Goal: Information Seeking & Learning: Understand process/instructions

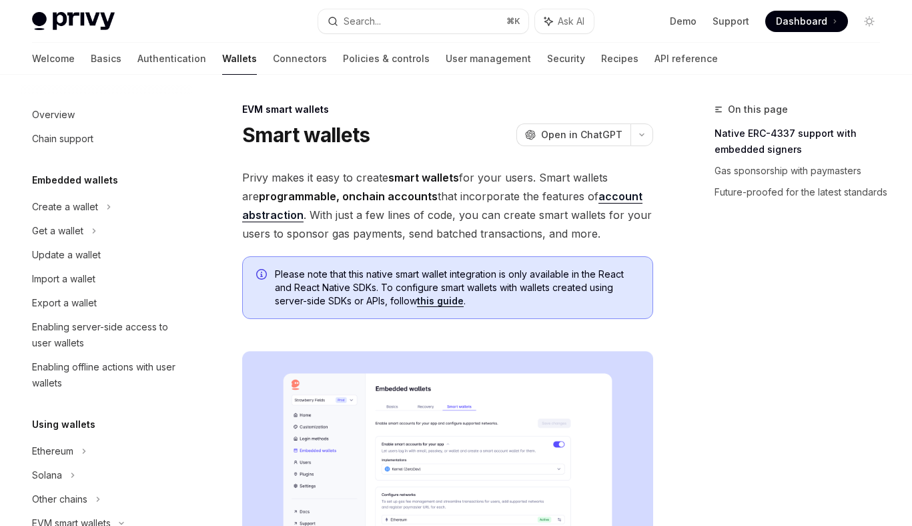
scroll to position [247, 0]
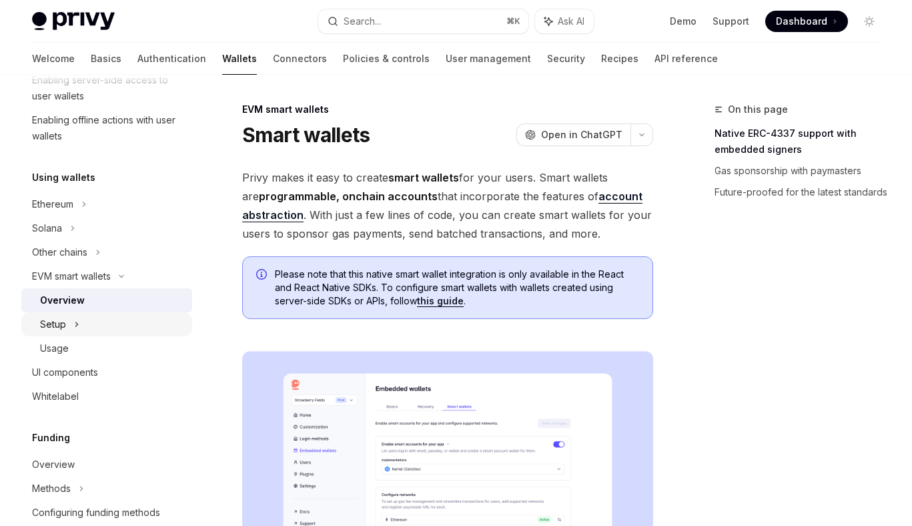
click at [81, 319] on div "Setup" at bounding box center [106, 324] width 171 height 24
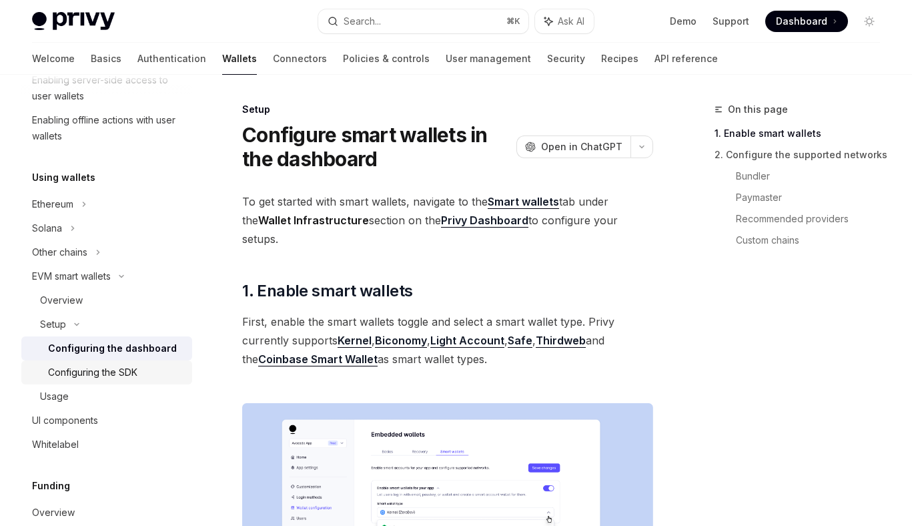
click at [102, 366] on div "Configuring the SDK" at bounding box center [92, 372] width 89 height 16
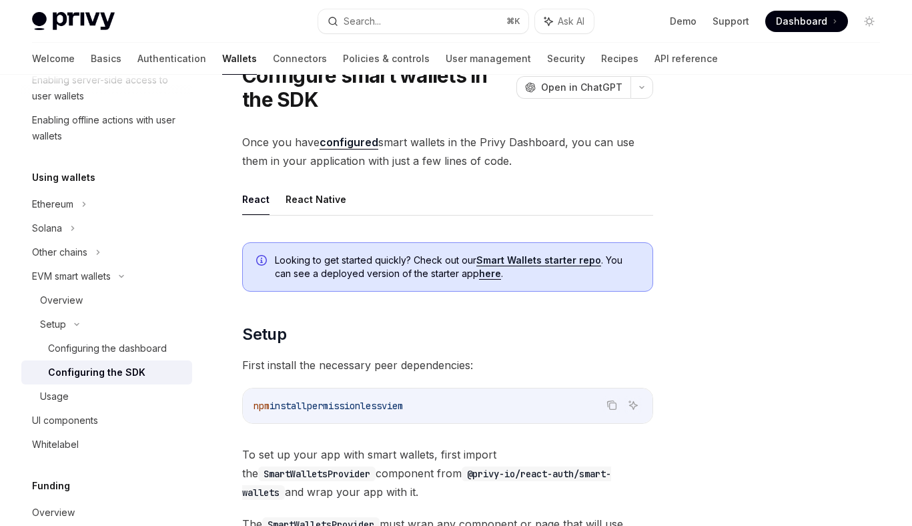
scroll to position [54, 0]
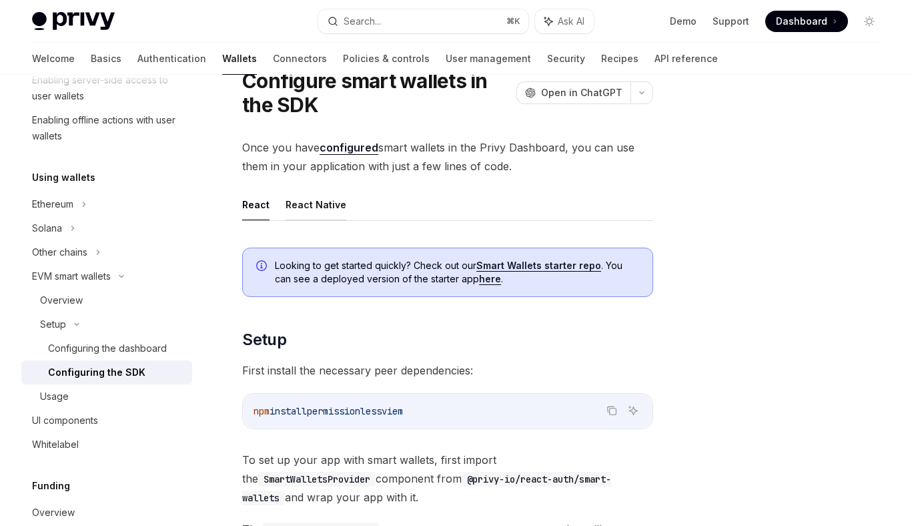
click at [299, 205] on button "React Native" at bounding box center [315, 204] width 61 height 31
type textarea "*"
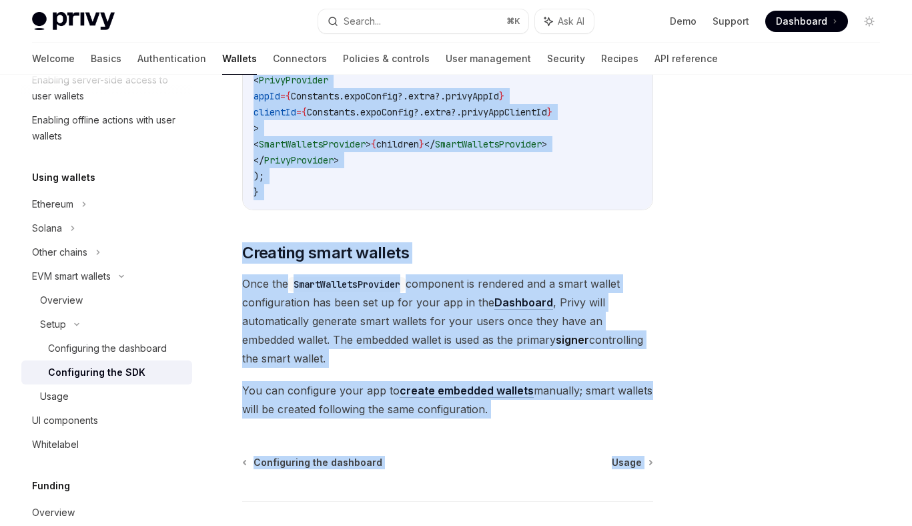
scroll to position [1277, 0]
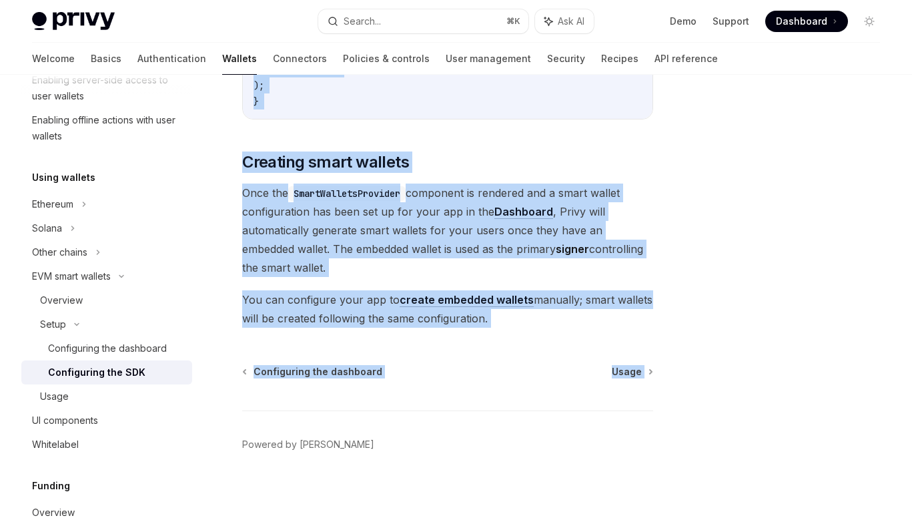
drag, startPoint x: 244, startPoint y: 108, endPoint x: 367, endPoint y: 385, distance: 303.3
copy div "Lorem Ipsumdolo sitam consect ad eli SED DoeiUS Temp in UtlaBOR EtdoLO Magn al …"
click at [289, 217] on span "Once the SmartWalletsProvider component is rendered and a smart wallet configur…" at bounding box center [447, 229] width 411 height 93
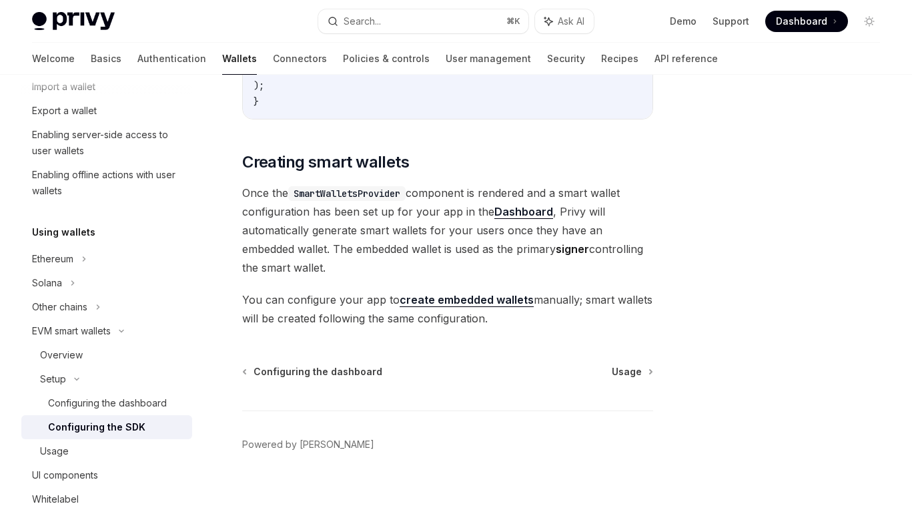
scroll to position [0, 0]
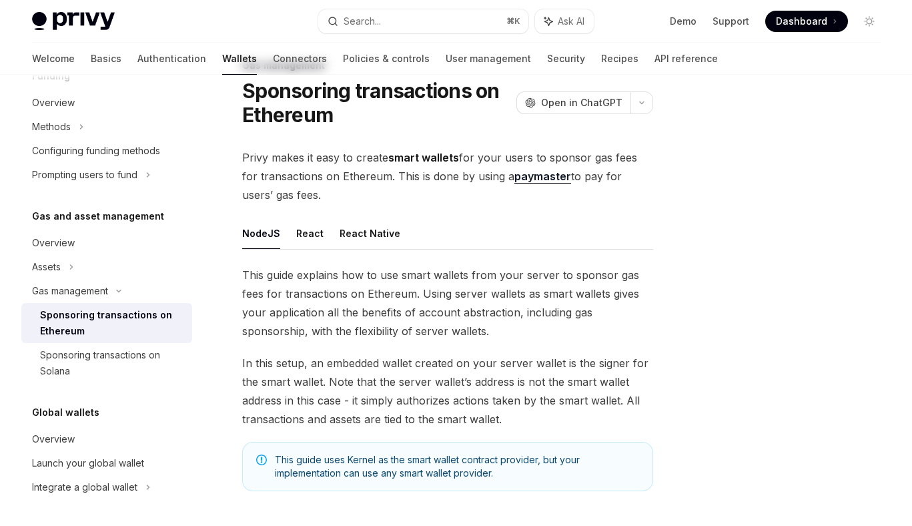
scroll to position [49, 0]
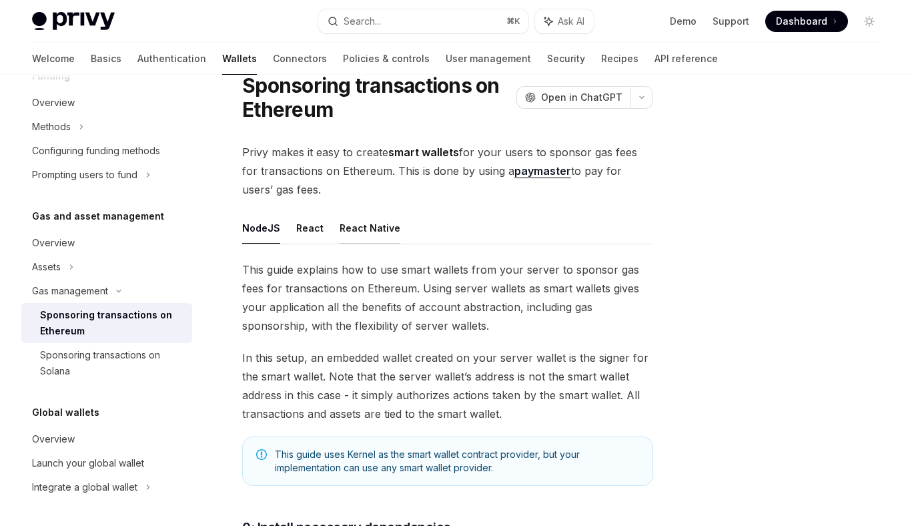
click at [351, 223] on button "React Native" at bounding box center [369, 227] width 61 height 31
type textarea "*"
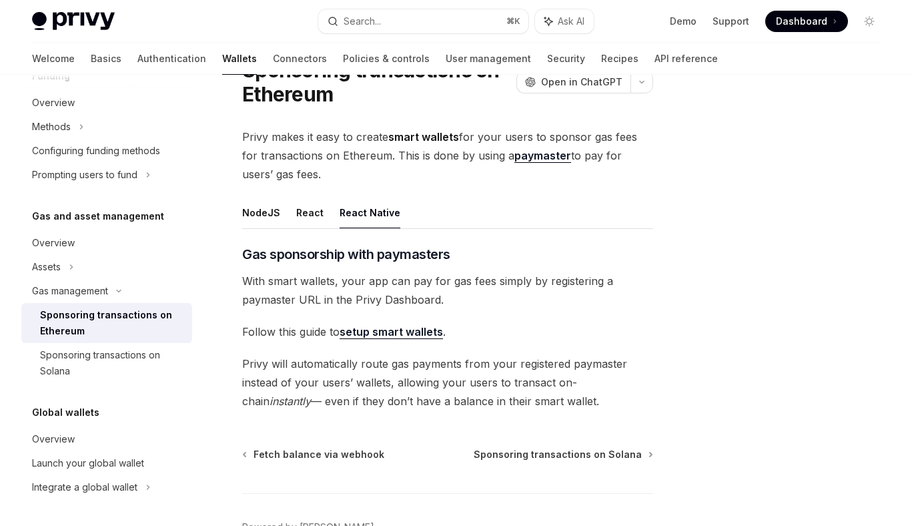
scroll to position [69, 0]
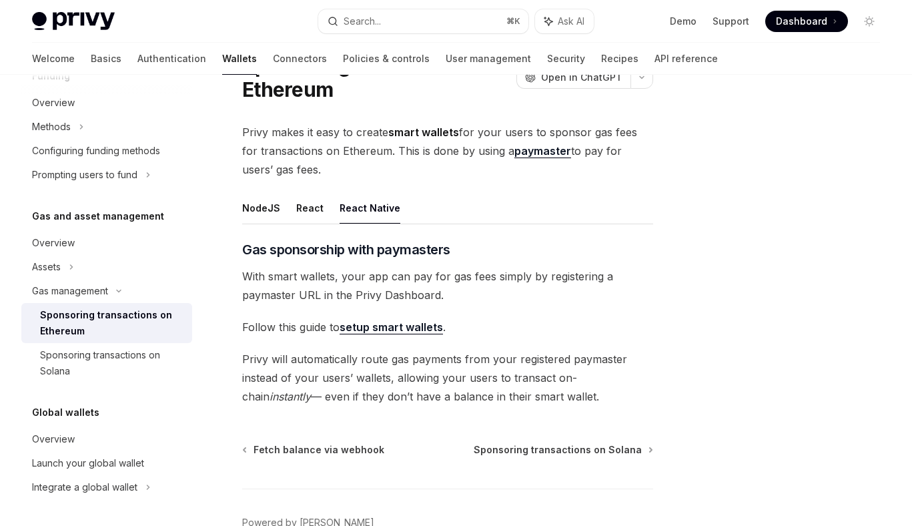
click at [529, 153] on link "paymaster" at bounding box center [542, 151] width 57 height 14
